Goal: Find specific page/section: Find specific page/section

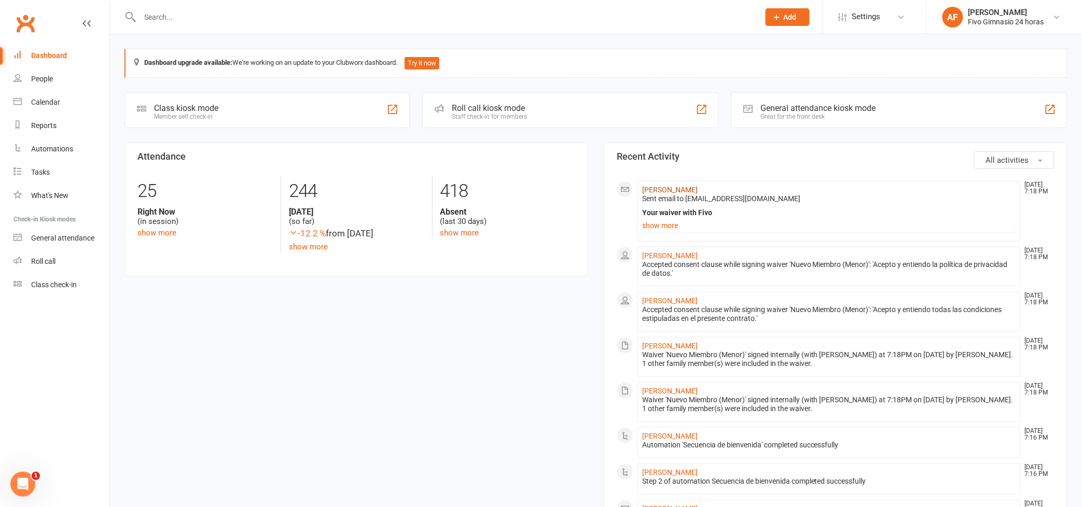
click at [697, 192] on link "[PERSON_NAME]" at bounding box center [669, 190] width 55 height 8
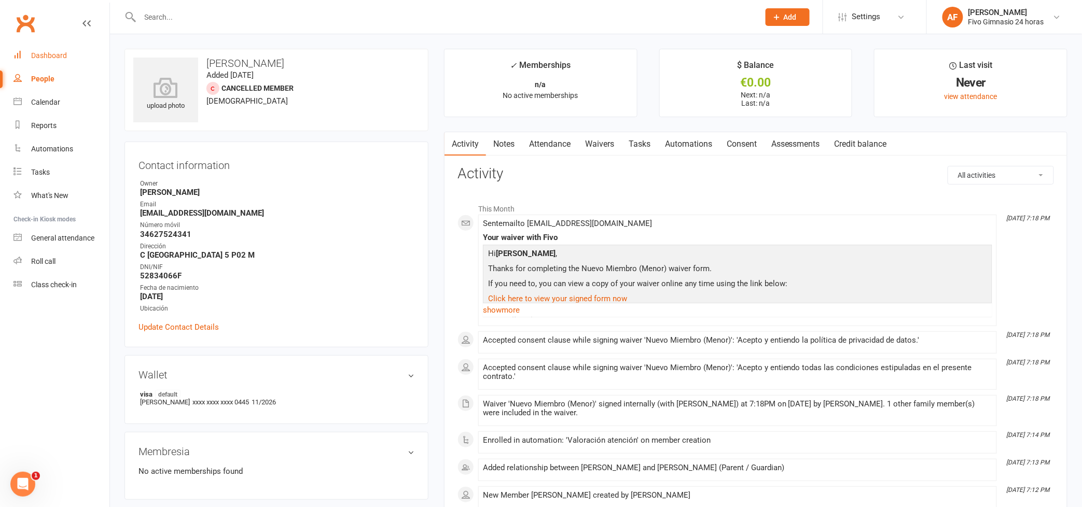
click at [42, 53] on div "Dashboard" at bounding box center [49, 55] width 36 height 8
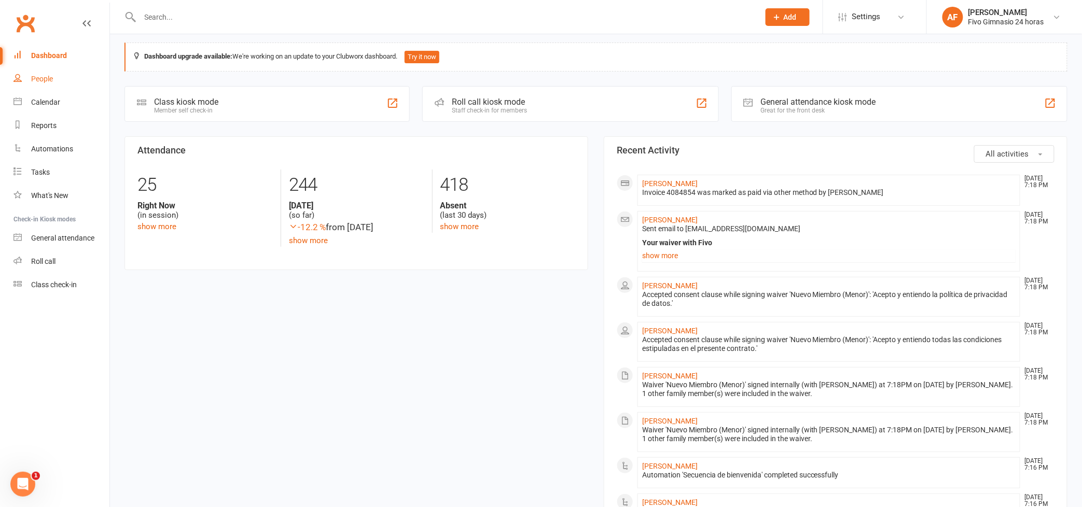
scroll to position [8, 0]
click at [53, 101] on div "Calendar" at bounding box center [45, 102] width 29 height 8
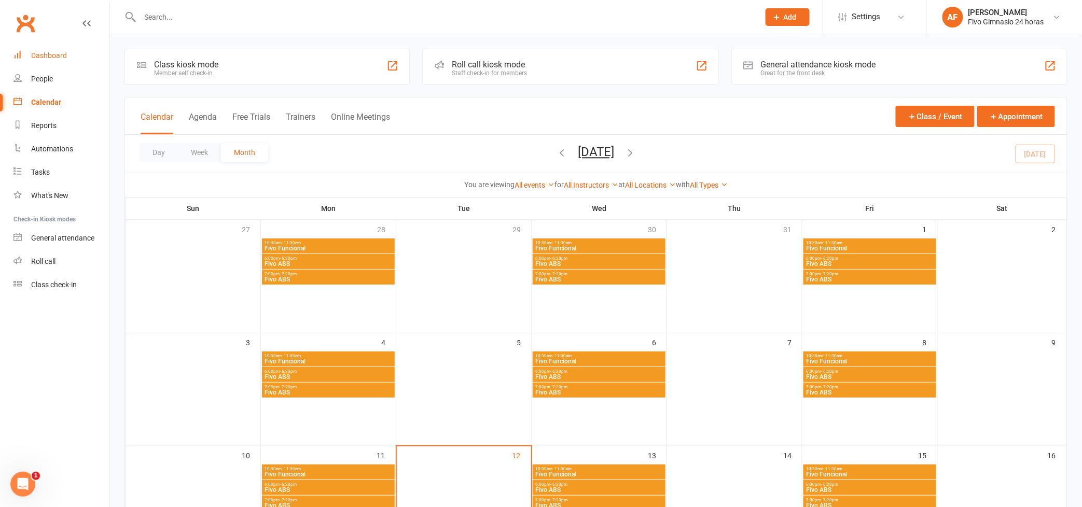
click at [39, 63] on link "Dashboard" at bounding box center [61, 55] width 96 height 23
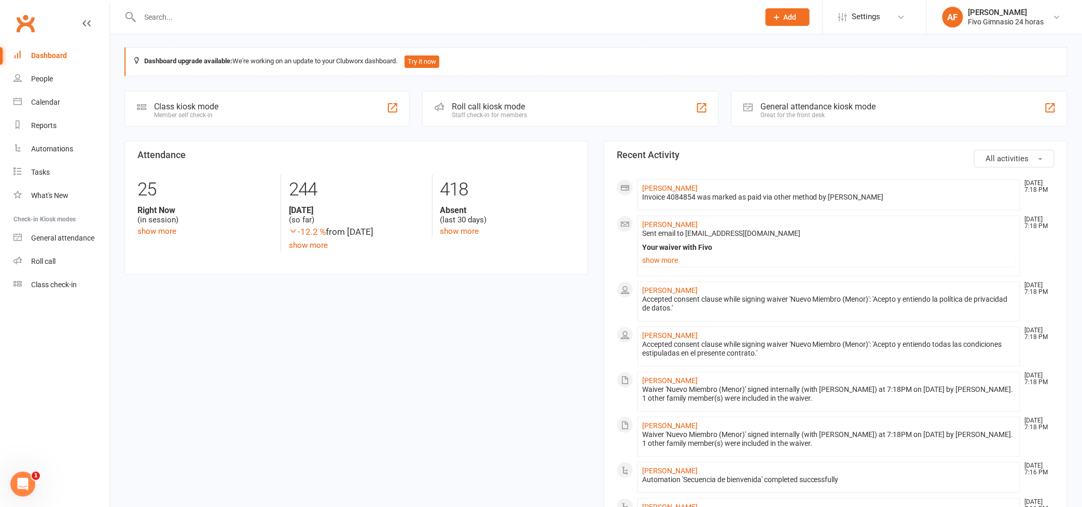
scroll to position [2, 0]
click at [43, 106] on div "Calendar" at bounding box center [45, 102] width 29 height 8
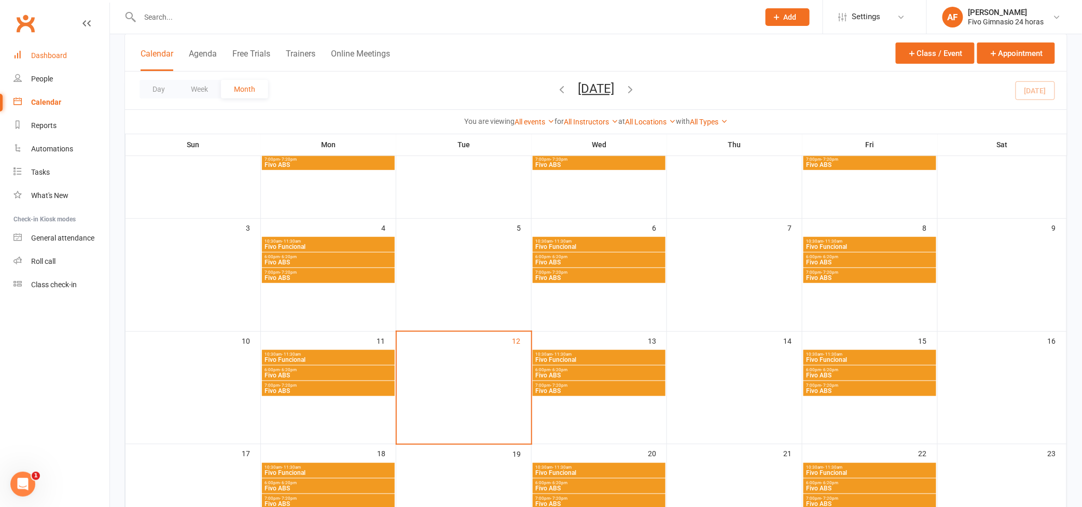
scroll to position [115, 0]
click at [44, 55] on div "Dashboard" at bounding box center [49, 55] width 36 height 8
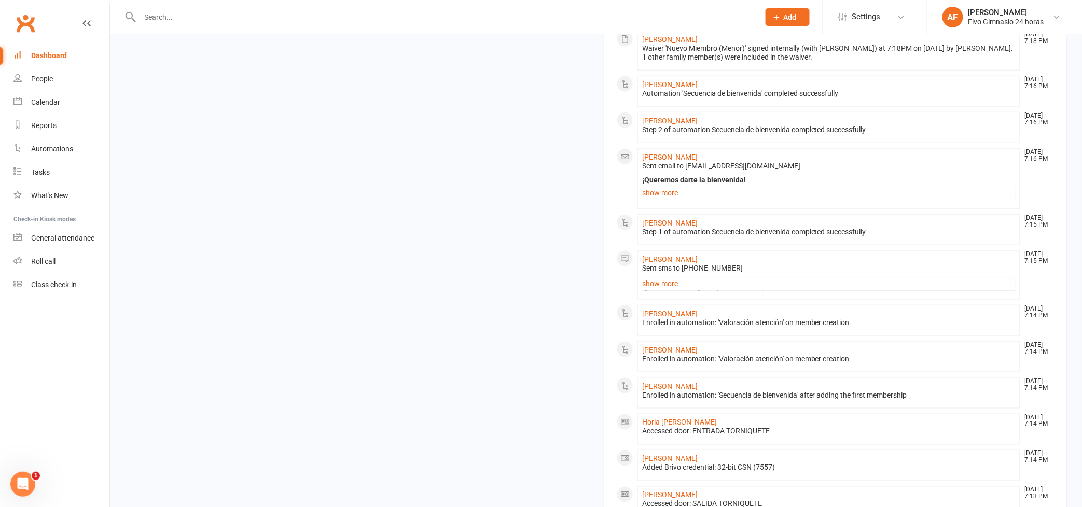
scroll to position [565, 0]
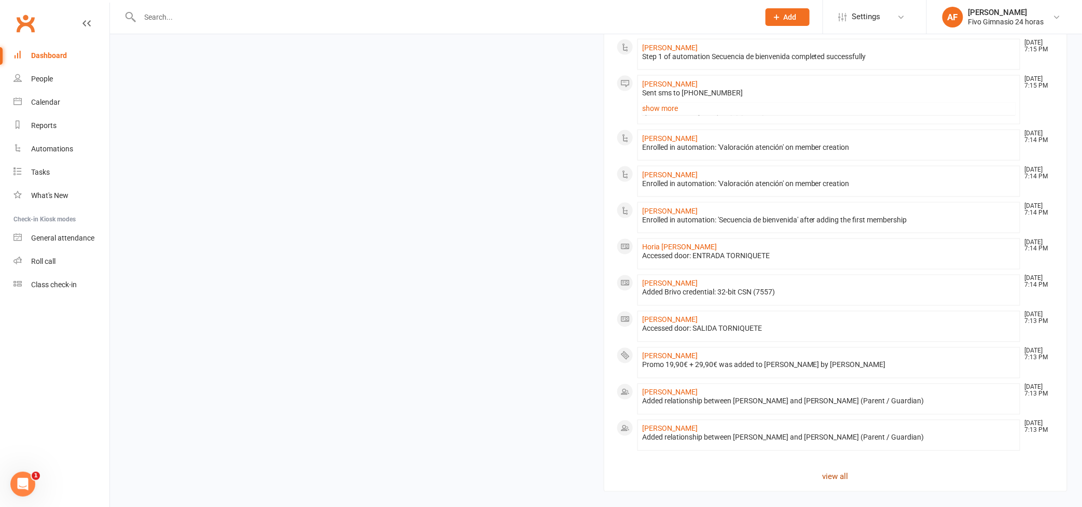
click at [832, 478] on link "view all" at bounding box center [836, 477] width 438 height 12
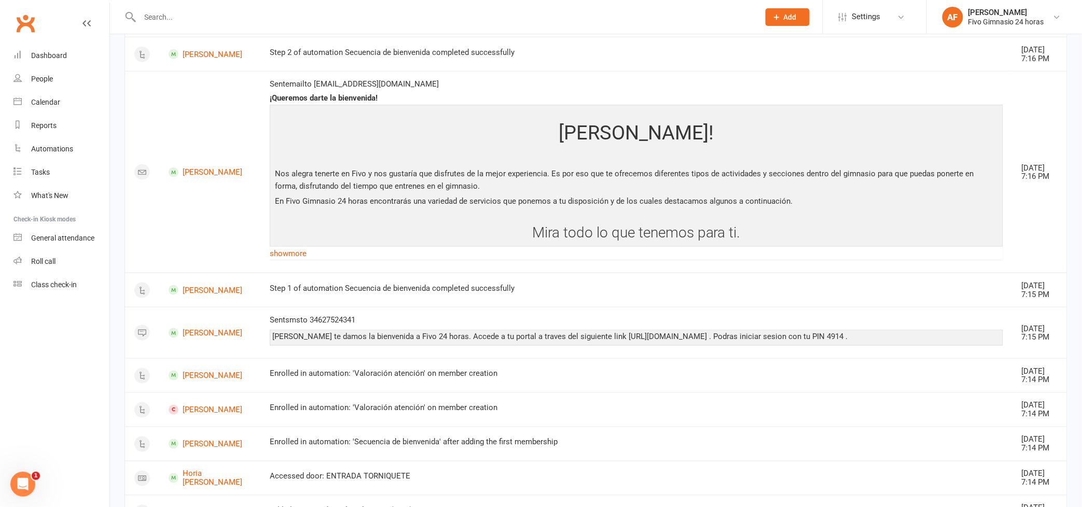
scroll to position [88, 0]
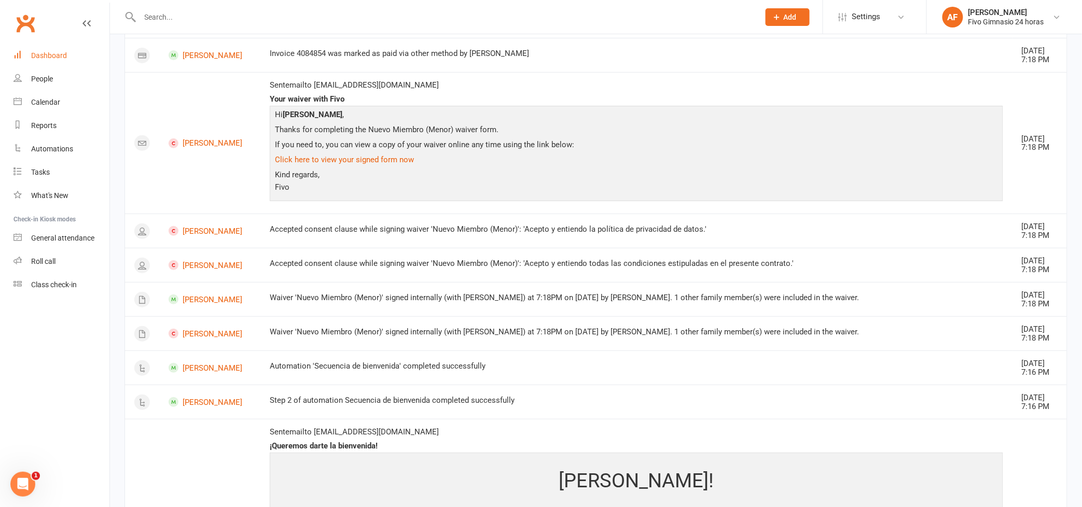
click at [47, 54] on div "Dashboard" at bounding box center [49, 55] width 36 height 8
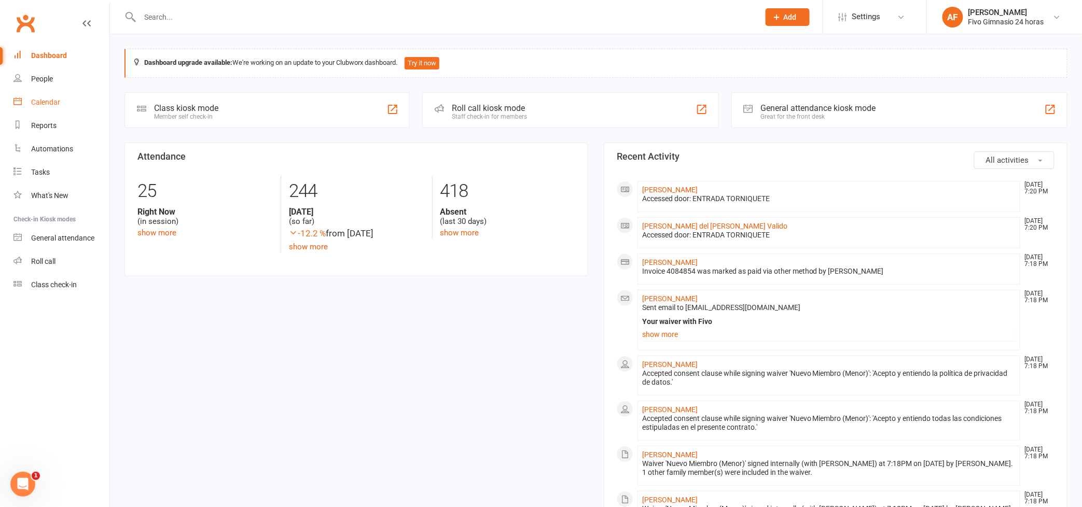
click at [45, 106] on div "Calendar" at bounding box center [45, 102] width 29 height 8
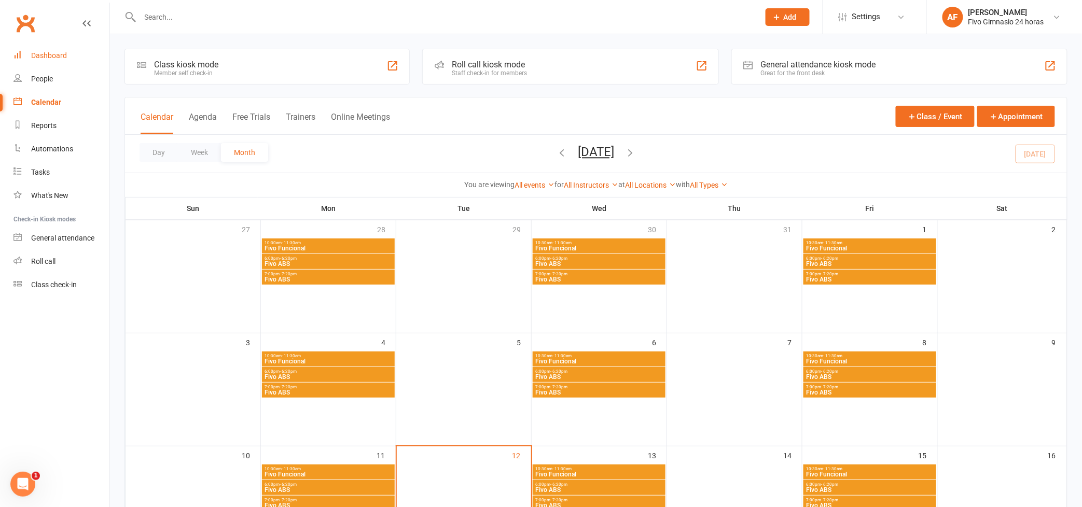
click at [55, 57] on div "Dashboard" at bounding box center [49, 55] width 36 height 8
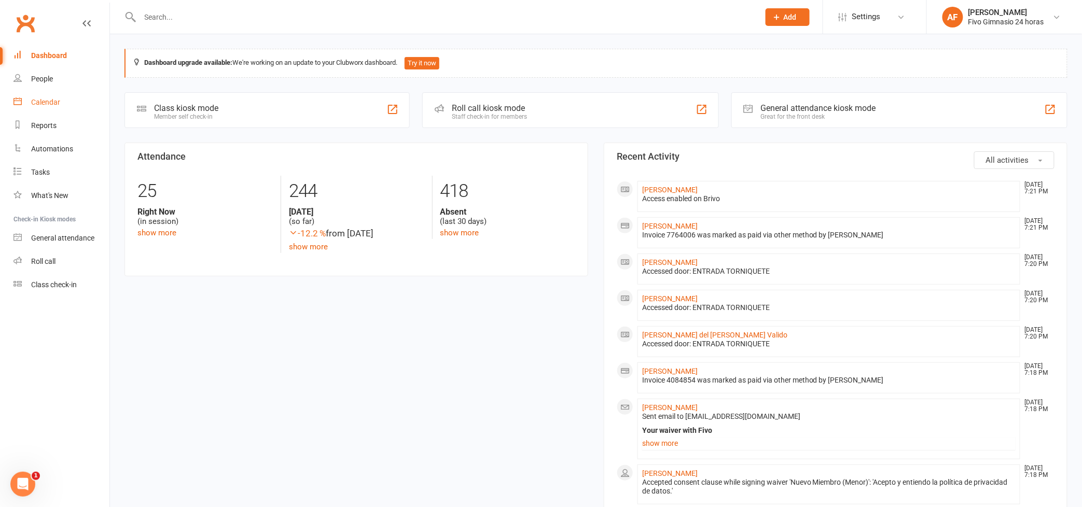
click at [49, 102] on div "Calendar" at bounding box center [45, 102] width 29 height 8
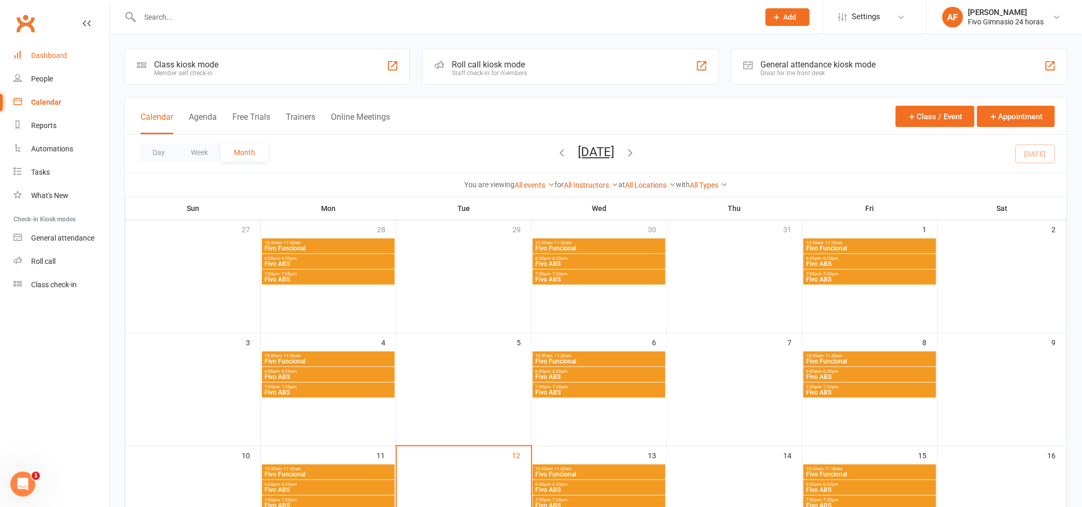
click at [48, 53] on div "Dashboard" at bounding box center [49, 55] width 36 height 8
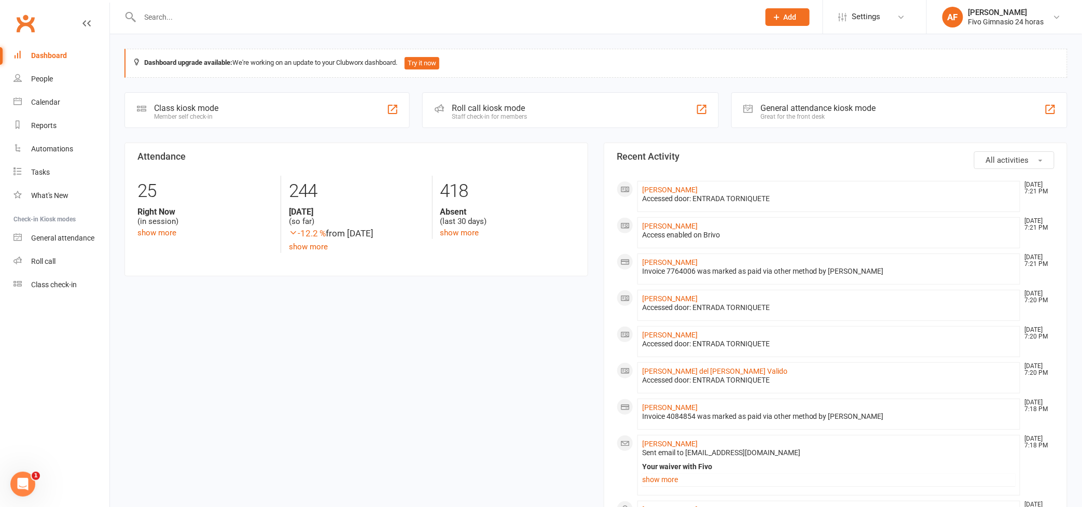
click at [62, 57] on div "Dashboard" at bounding box center [49, 55] width 36 height 8
click at [48, 101] on div "Calendar" at bounding box center [45, 102] width 29 height 8
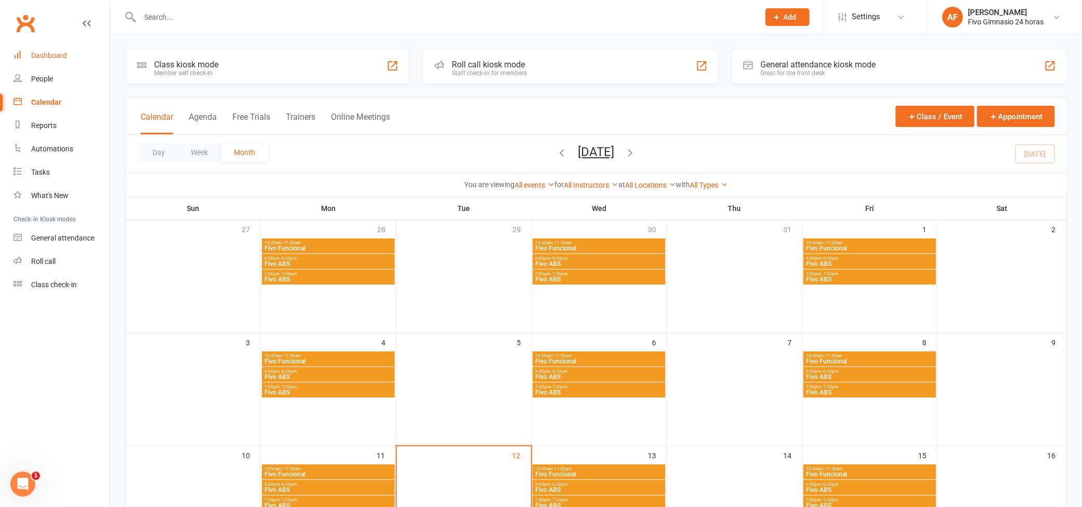
click at [54, 57] on div "Dashboard" at bounding box center [49, 55] width 36 height 8
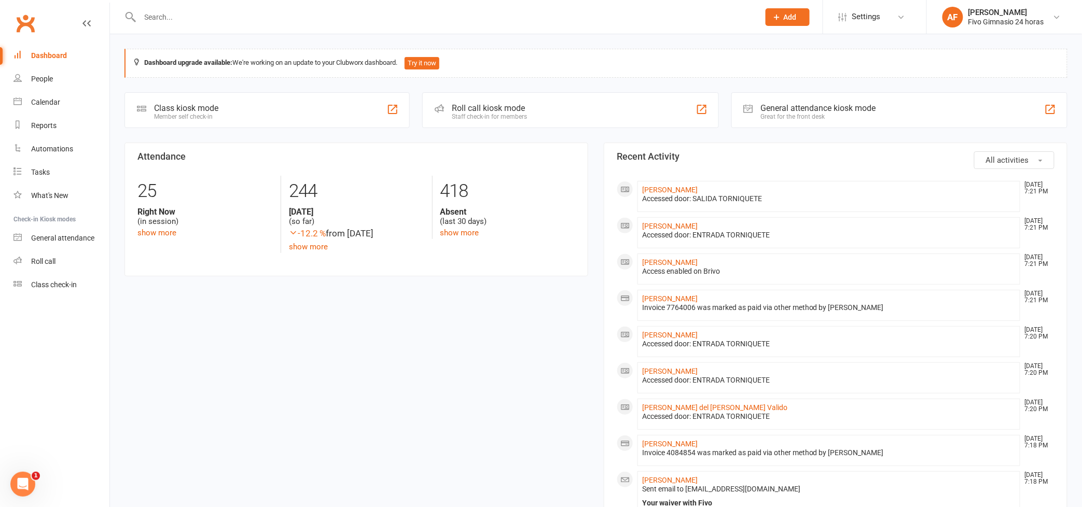
click at [189, 17] on input "text" at bounding box center [444, 17] width 615 height 15
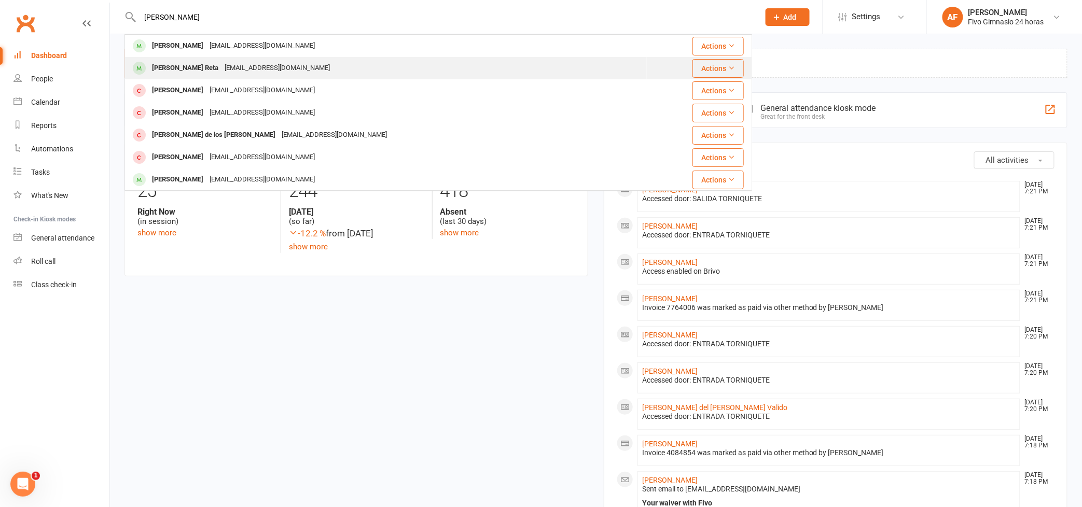
type input "[PERSON_NAME]"
click at [188, 67] on div "[PERSON_NAME] Reta" at bounding box center [185, 68] width 73 height 15
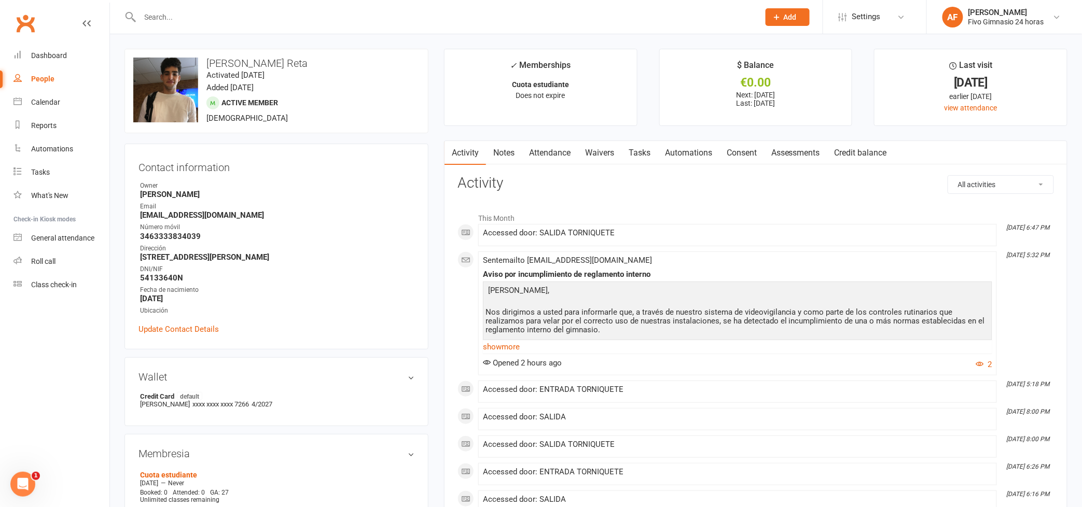
click at [243, 14] on input "text" at bounding box center [444, 17] width 615 height 15
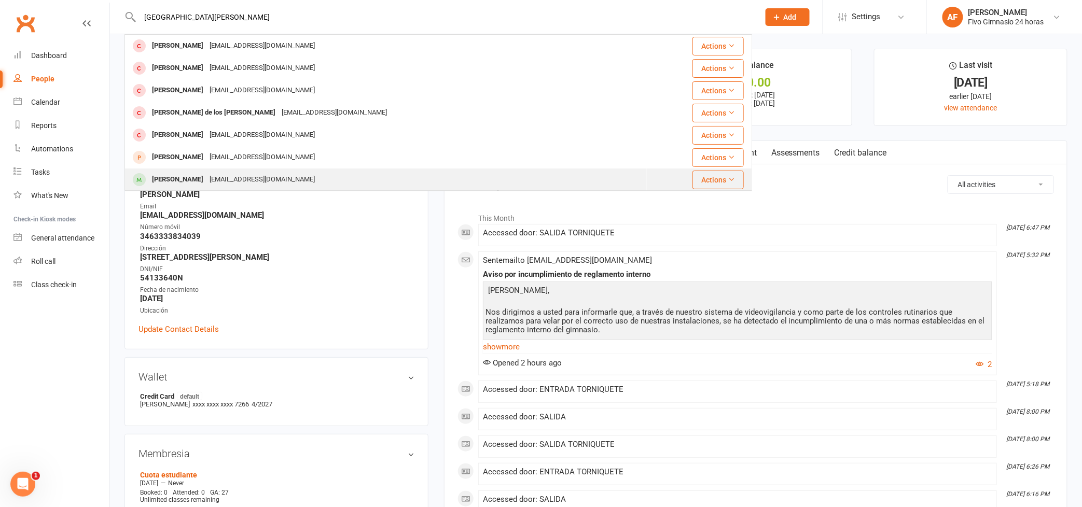
type input "[GEOGRAPHIC_DATA][PERSON_NAME]"
click at [206, 176] on div "[PERSON_NAME]" at bounding box center [178, 179] width 58 height 15
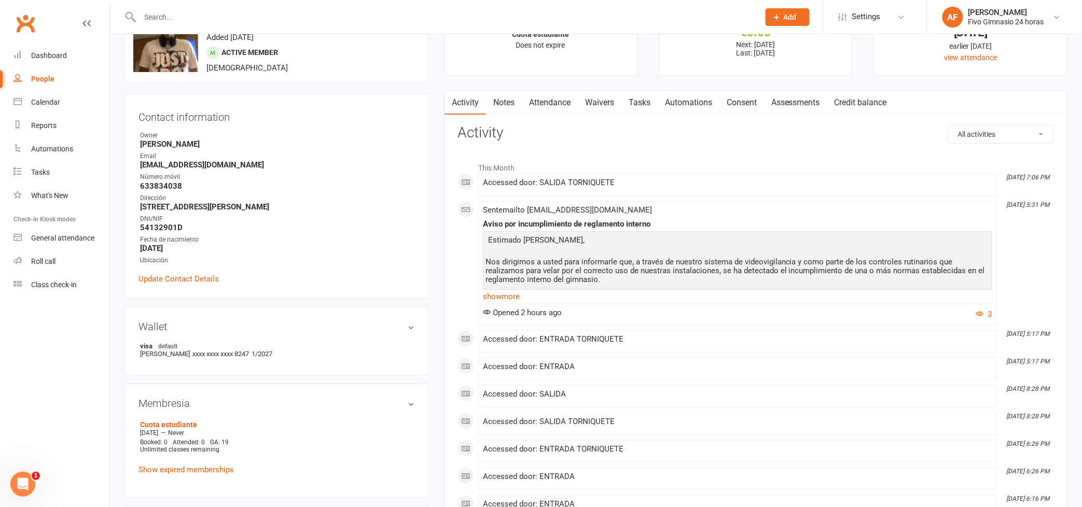
scroll to position [112, 0]
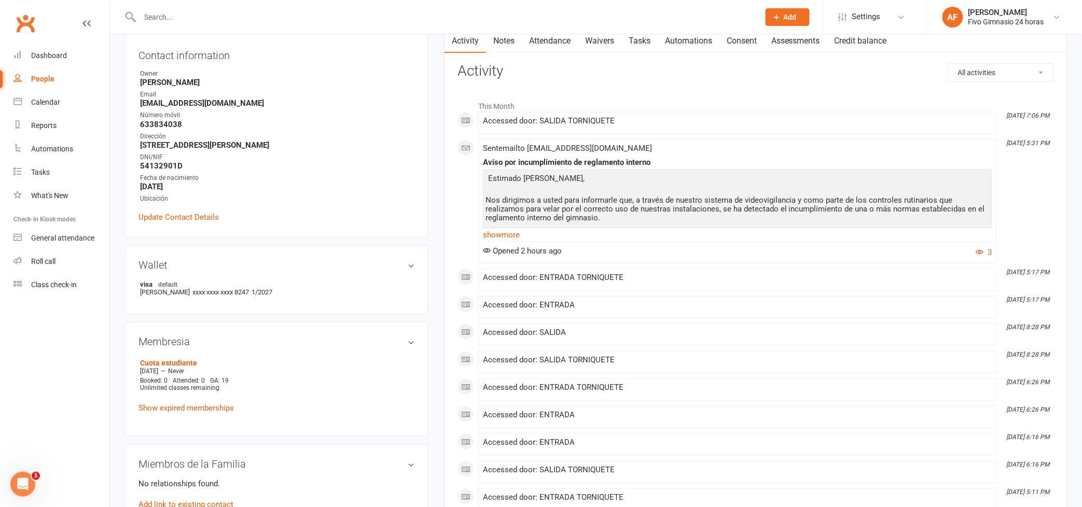
click at [555, 41] on link "Attendance" at bounding box center [550, 41] width 56 height 24
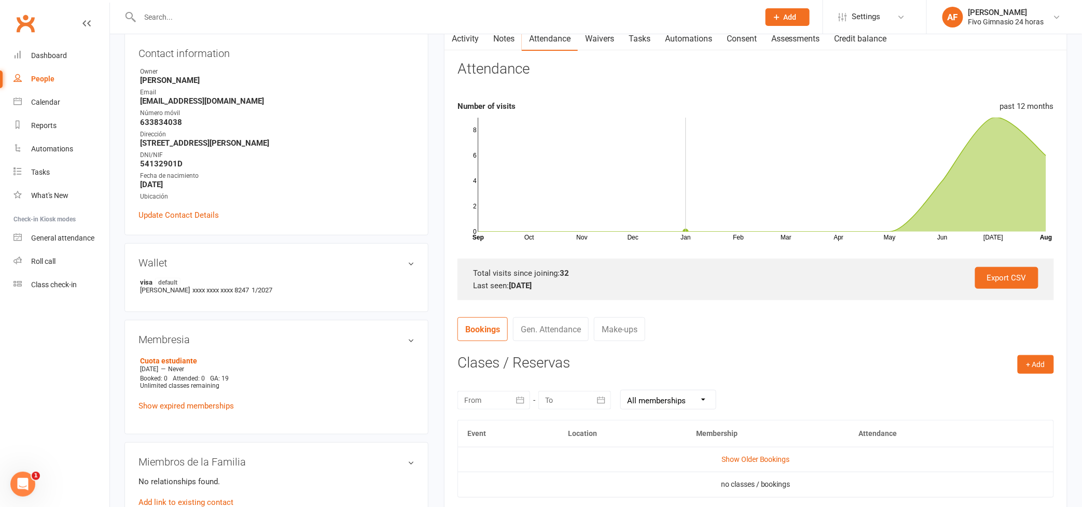
scroll to position [115, 0]
click at [37, 54] on div "Dashboard" at bounding box center [49, 55] width 36 height 8
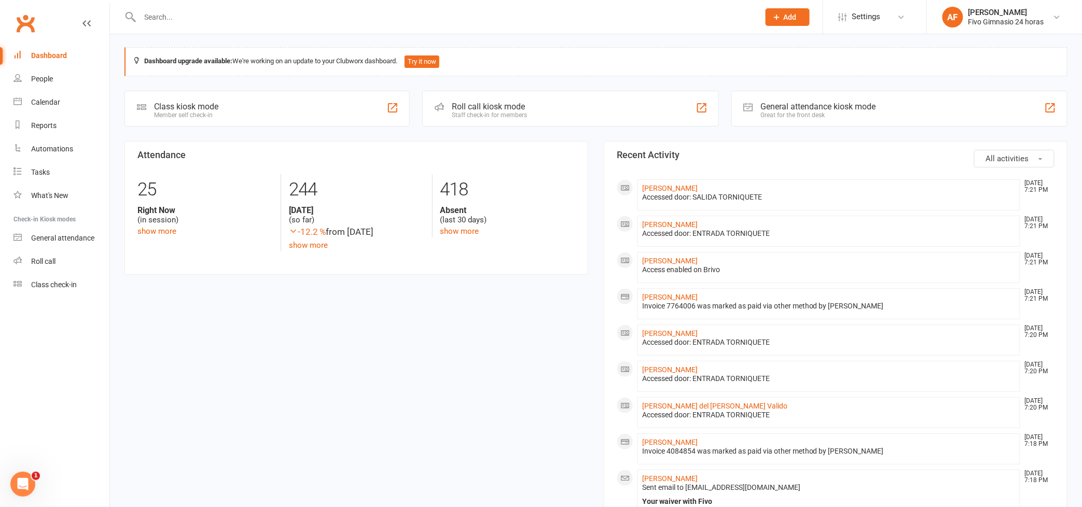
scroll to position [2, 0]
